Goal: Task Accomplishment & Management: Manage account settings

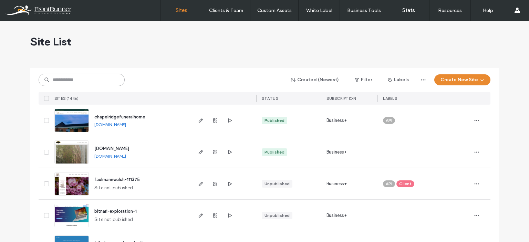
click at [83, 81] on input at bounding box center [82, 80] width 86 height 12
type input "*********"
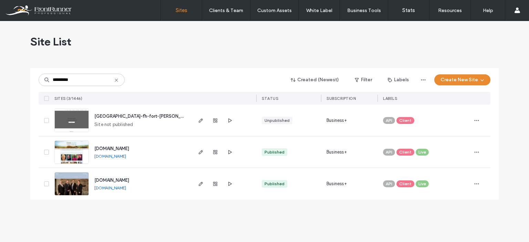
click at [125, 180] on span "www.fairhavenfortwayne.com" at bounding box center [111, 180] width 35 height 5
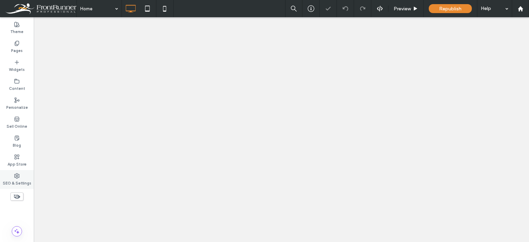
click at [19, 178] on icon at bounding box center [17, 176] width 6 height 6
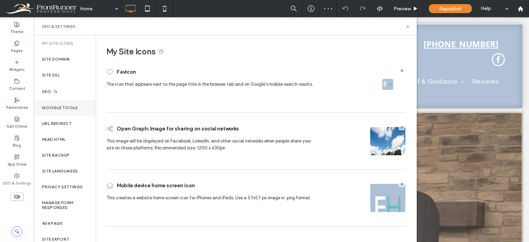
click at [60, 109] on label "Google Tools" at bounding box center [60, 107] width 36 height 5
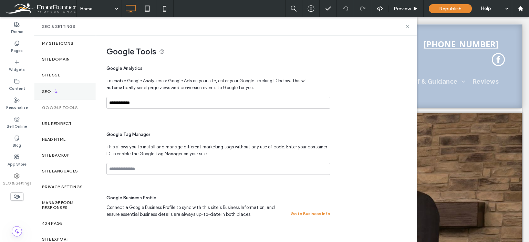
click at [51, 91] on label "SEO" at bounding box center [47, 91] width 10 height 5
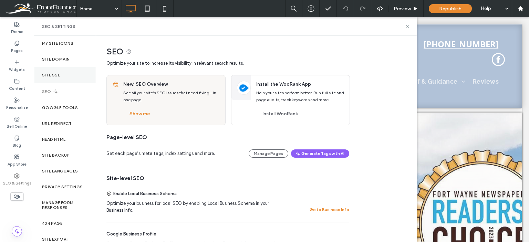
click at [53, 79] on div "Site SSL" at bounding box center [65, 75] width 62 height 16
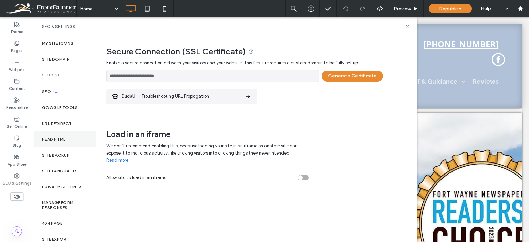
click at [65, 140] on label "Head HTML" at bounding box center [54, 139] width 24 height 5
